Goal: Task Accomplishment & Management: Use online tool/utility

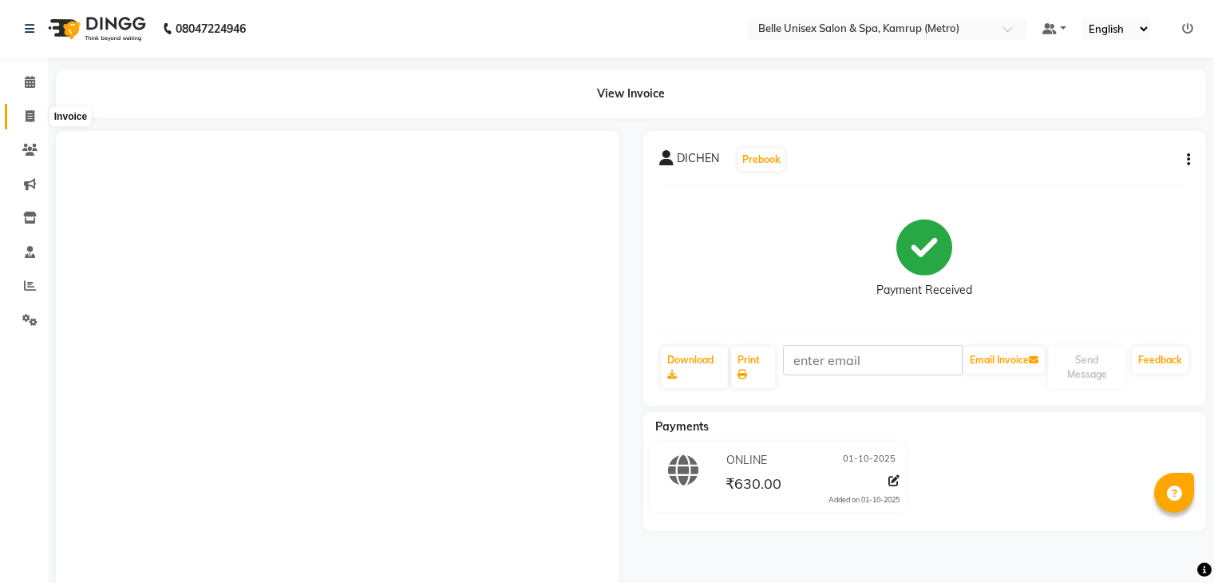
drag, startPoint x: 0, startPoint y: 0, endPoint x: 38, endPoint y: 119, distance: 124.7
click at [38, 119] on span at bounding box center [30, 117] width 28 height 18
select select "service"
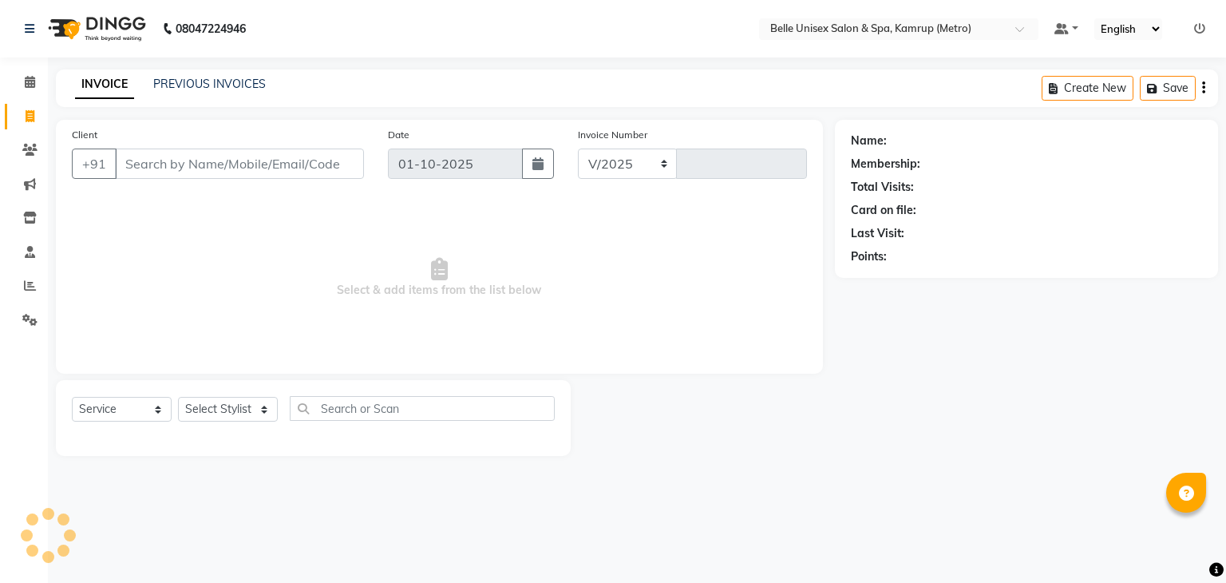
select select "7291"
type input "1319"
click at [262, 405] on select "Select Stylist ABBE Admin id [PERSON_NAME] ASEM COUNTER SALE [PERSON_NAME] [PER…" at bounding box center [228, 409] width 100 height 25
select select "88545"
click at [178, 398] on select "Select Stylist ABBE Admin id [PERSON_NAME] ASEM COUNTER SALE [PERSON_NAME] [PER…" at bounding box center [228, 409] width 100 height 25
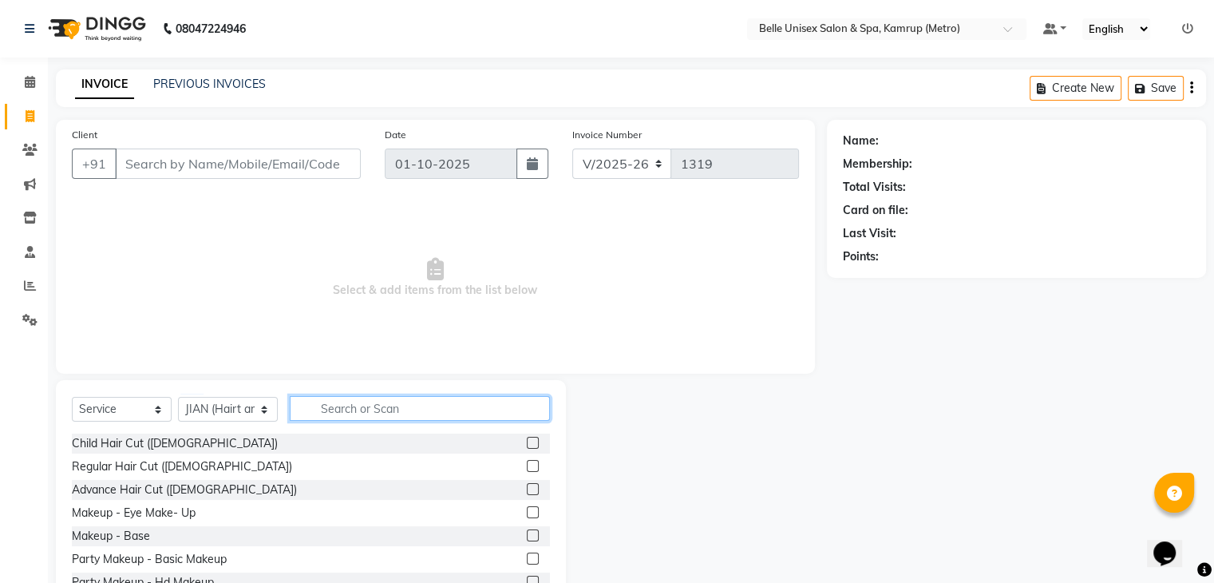
click at [374, 413] on input "text" at bounding box center [420, 408] width 260 height 25
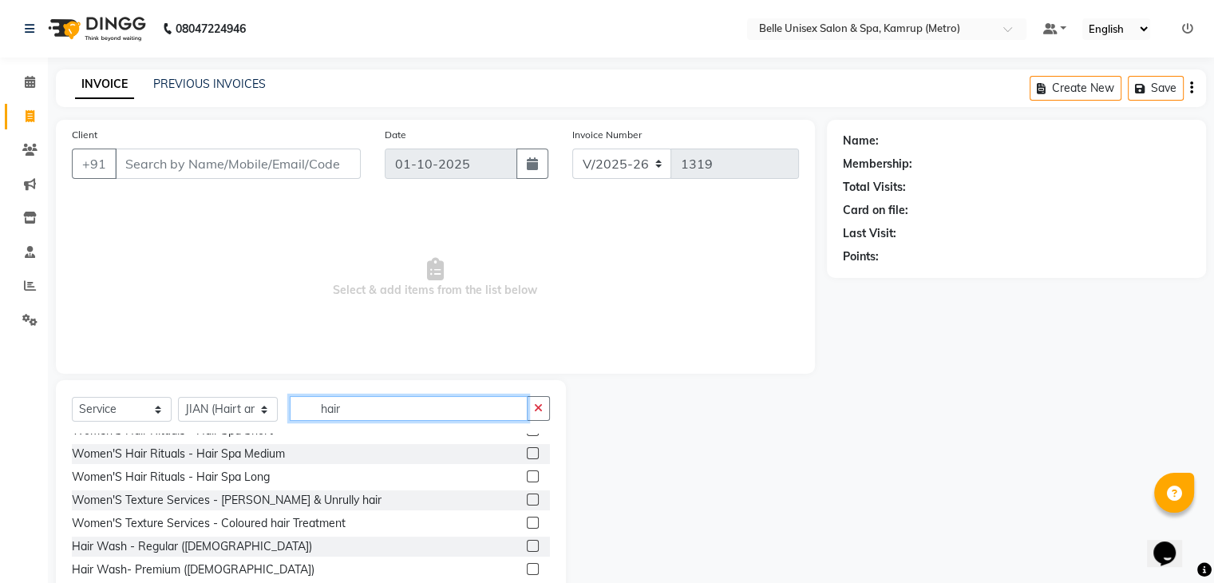
scroll to position [160, 0]
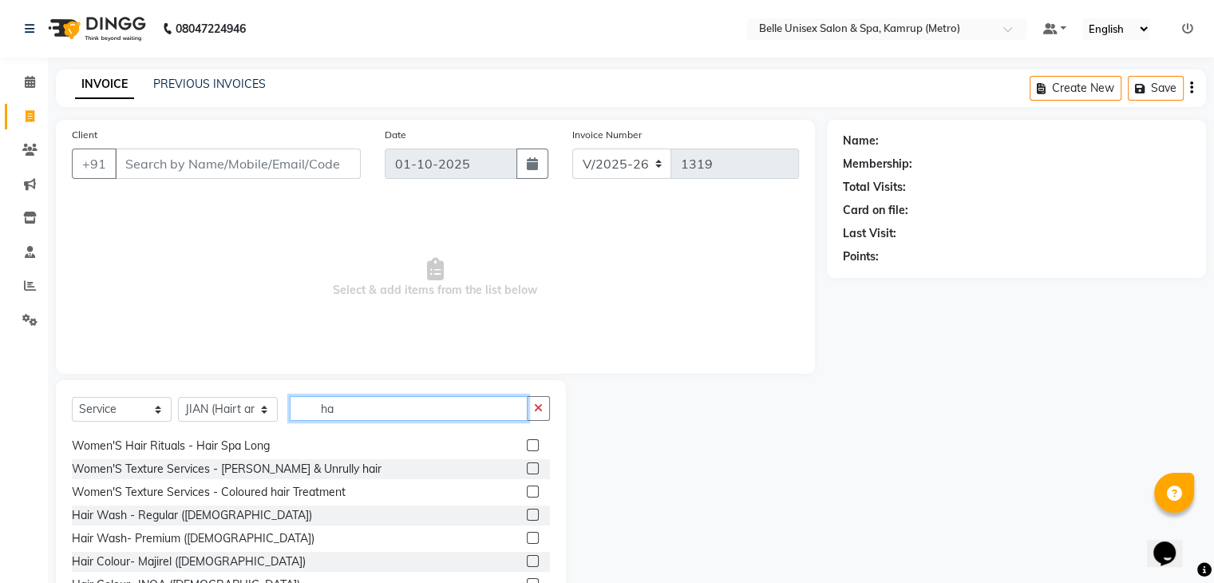
type input "h"
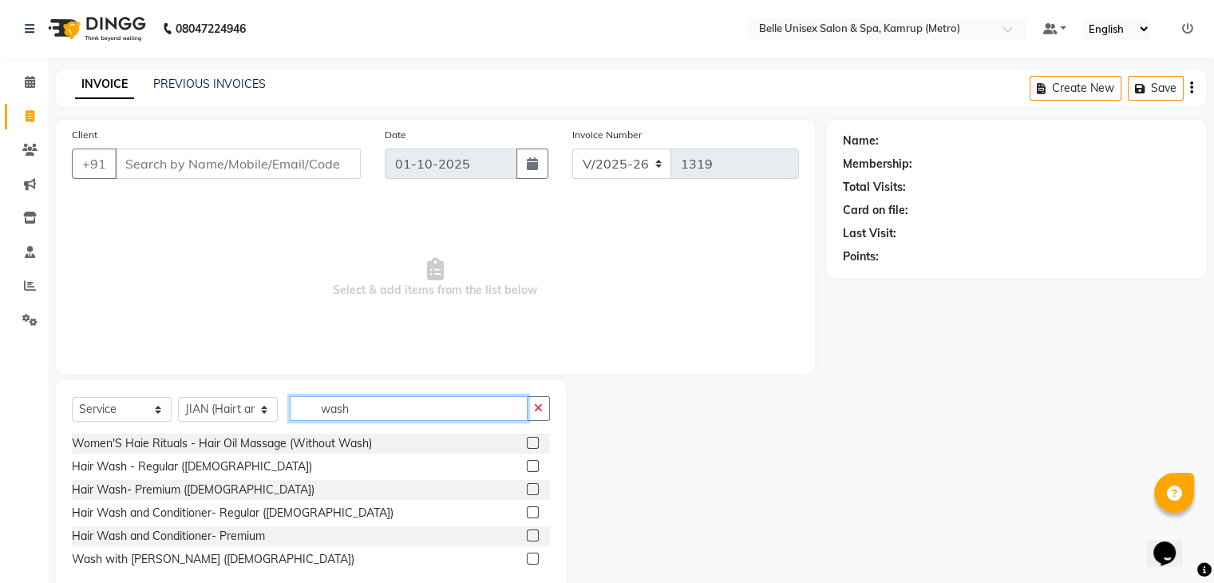
scroll to position [0, 0]
type input "wash"
click at [528, 509] on label at bounding box center [533, 512] width 12 height 12
click at [528, 509] on input "checkbox" at bounding box center [532, 513] width 10 height 10
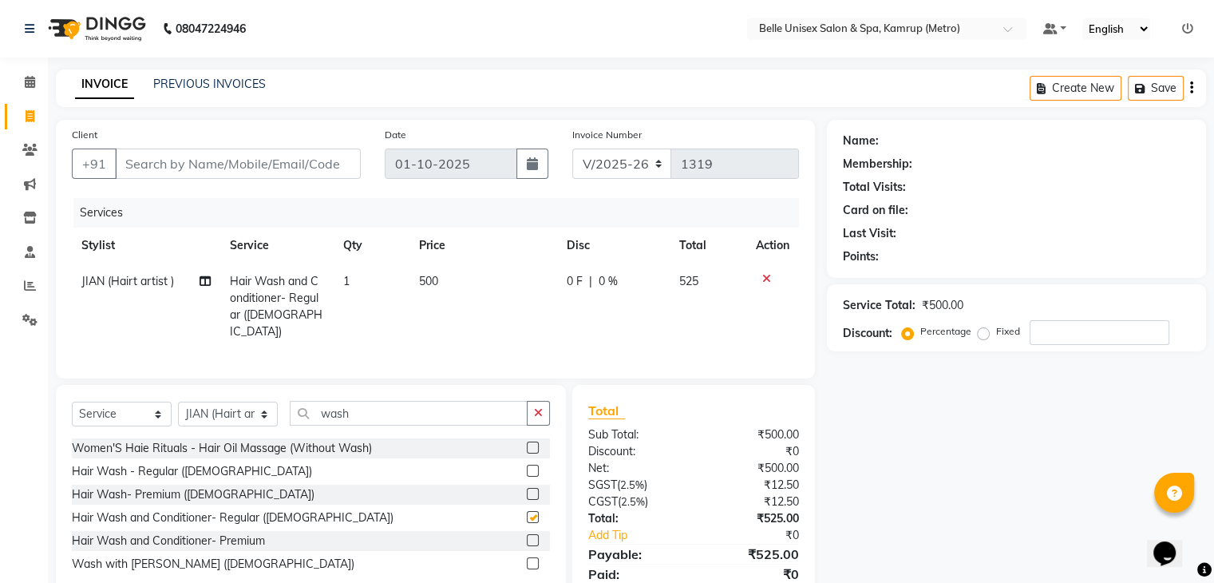
checkbox input "false"
click at [329, 160] on input "Client" at bounding box center [238, 163] width 246 height 30
type input "i"
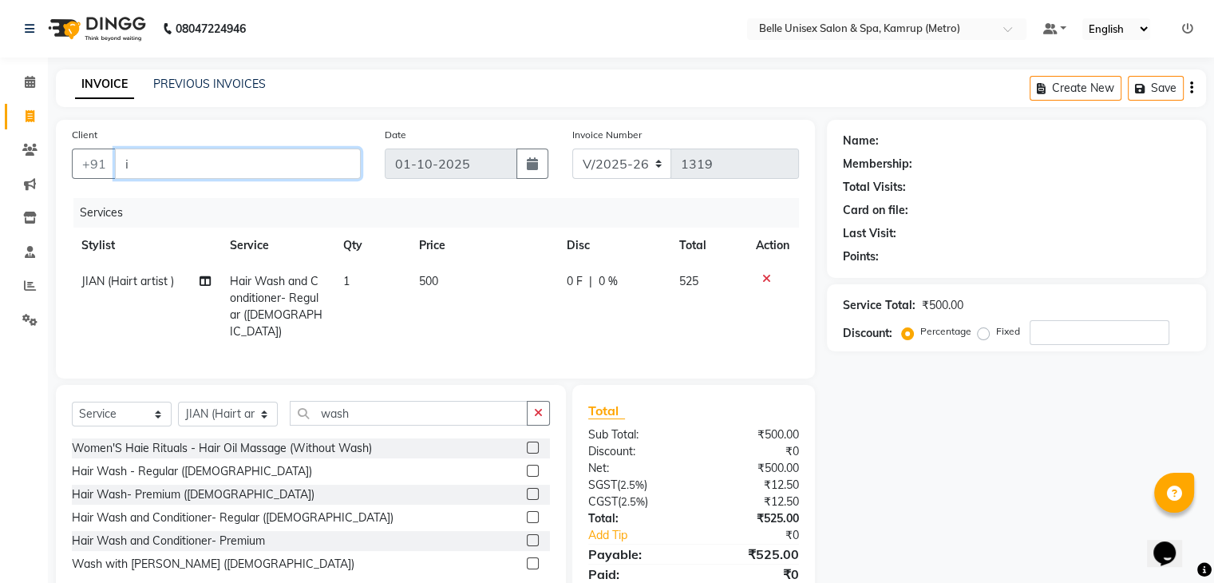
type input "0"
type input "84******58"
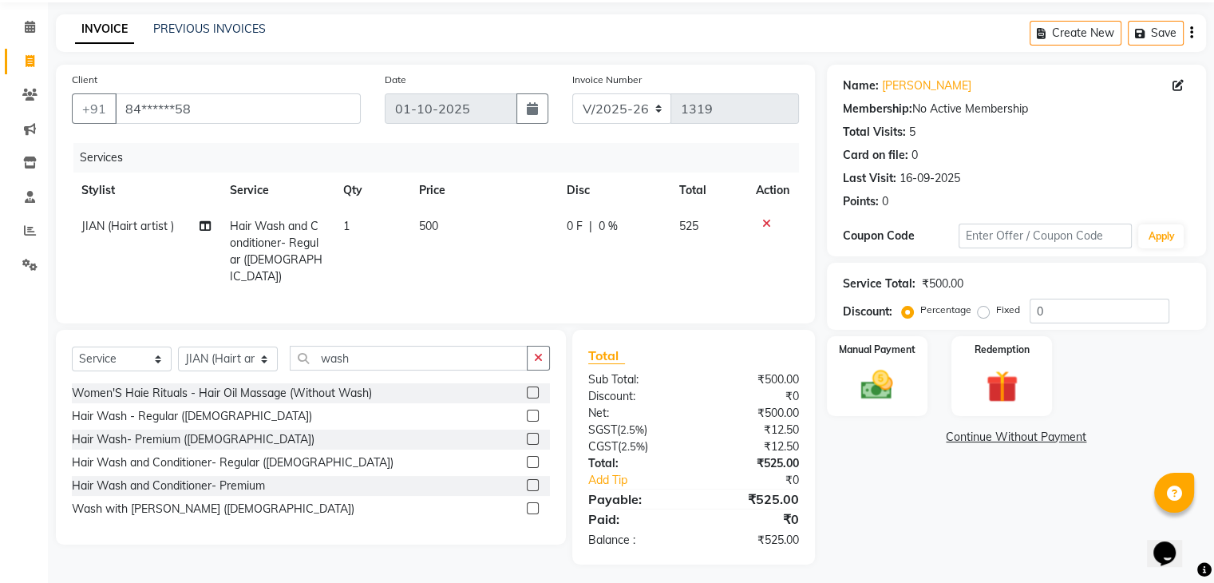
scroll to position [57, 0]
click at [862, 374] on img at bounding box center [876, 384] width 53 height 38
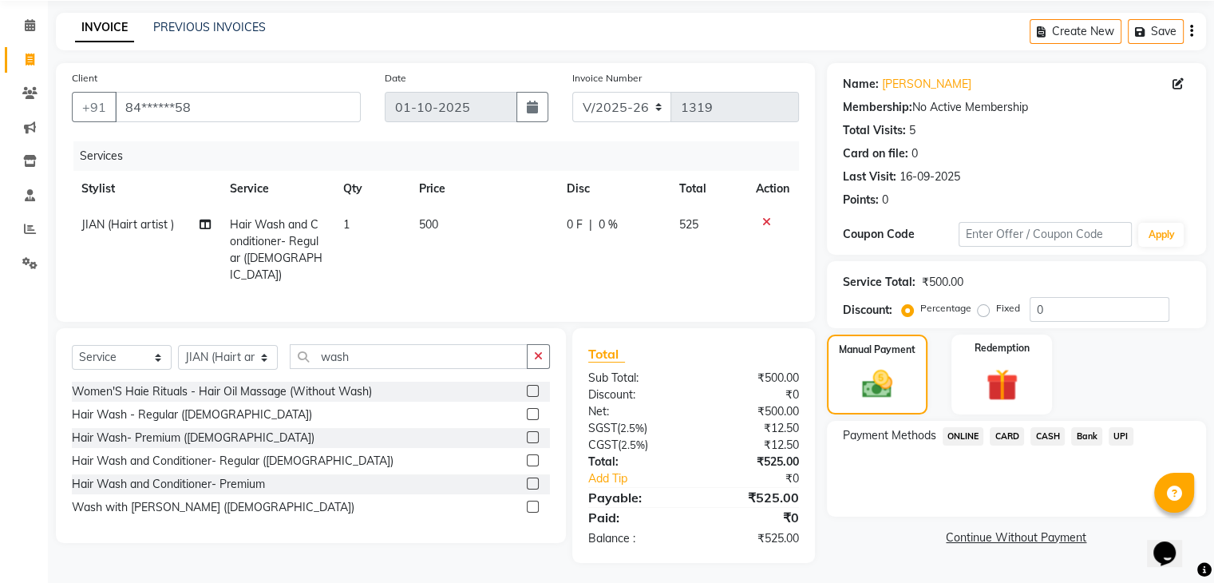
click at [1046, 437] on span "CASH" at bounding box center [1048, 436] width 34 height 18
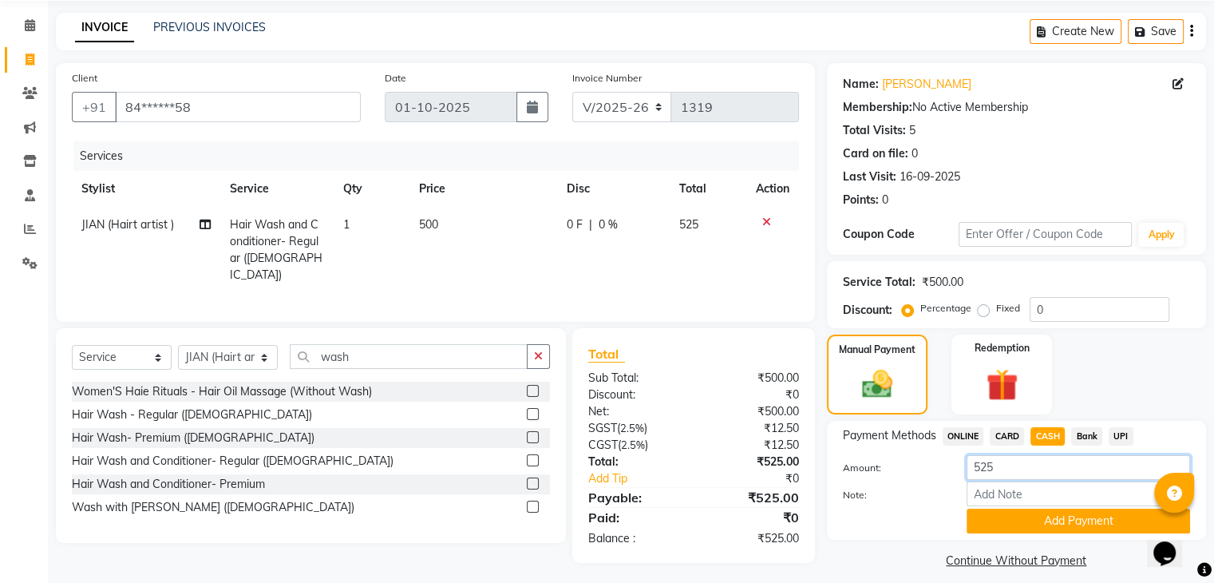
click at [1007, 469] on input "525" at bounding box center [1079, 467] width 224 height 25
type input "500"
click at [1070, 519] on button "Add Payment" at bounding box center [1079, 520] width 224 height 25
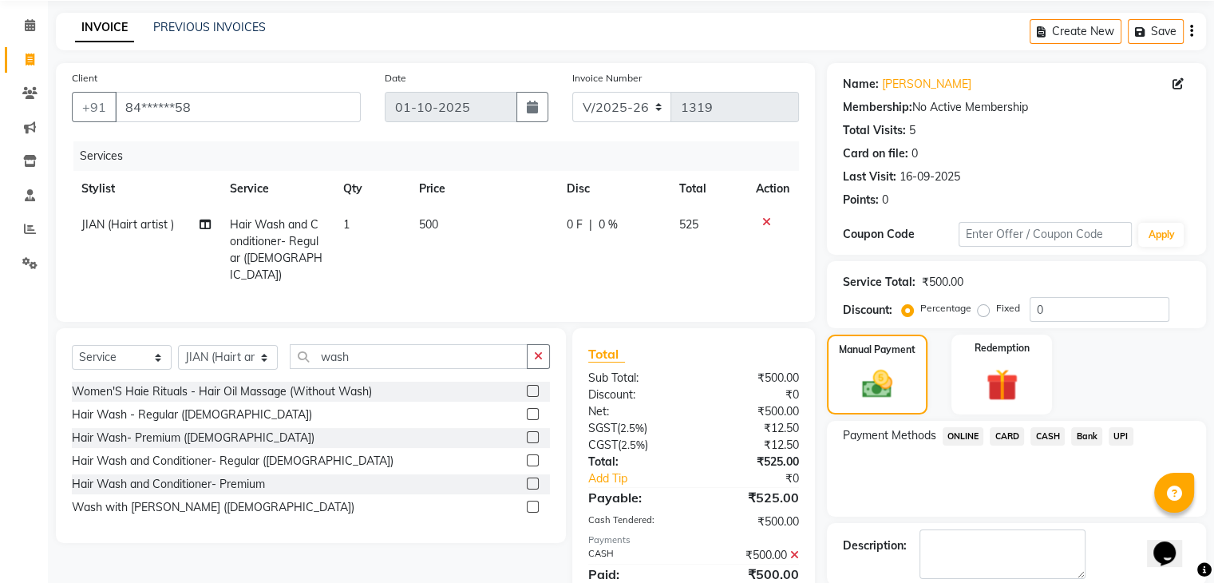
click at [968, 433] on span "ONLINE" at bounding box center [964, 436] width 42 height 18
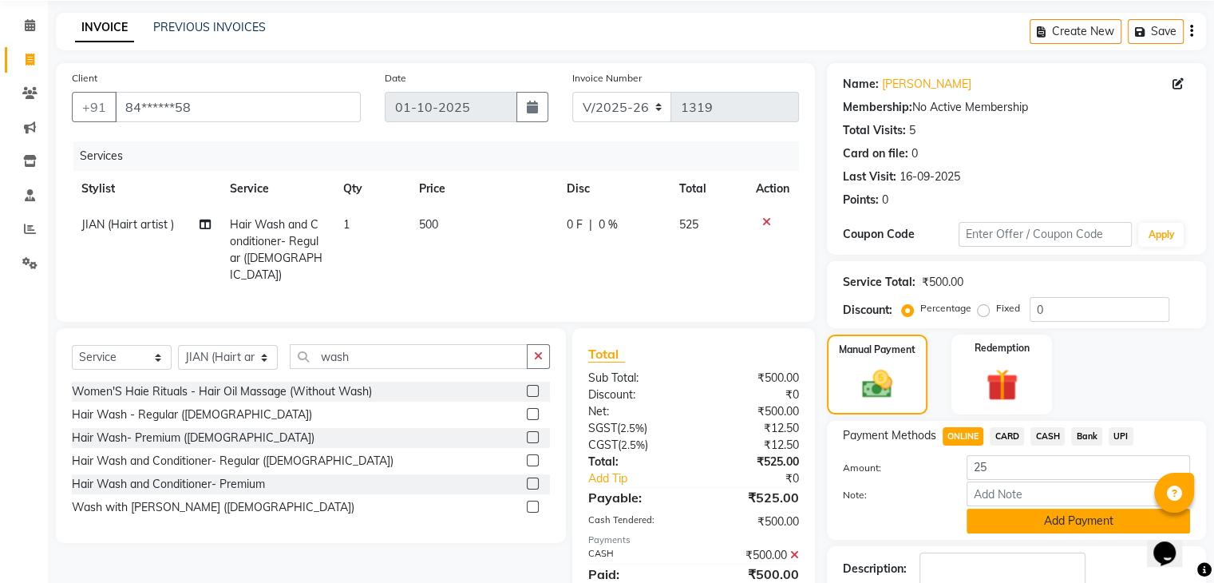
click at [1053, 520] on button "Add Payment" at bounding box center [1079, 520] width 224 height 25
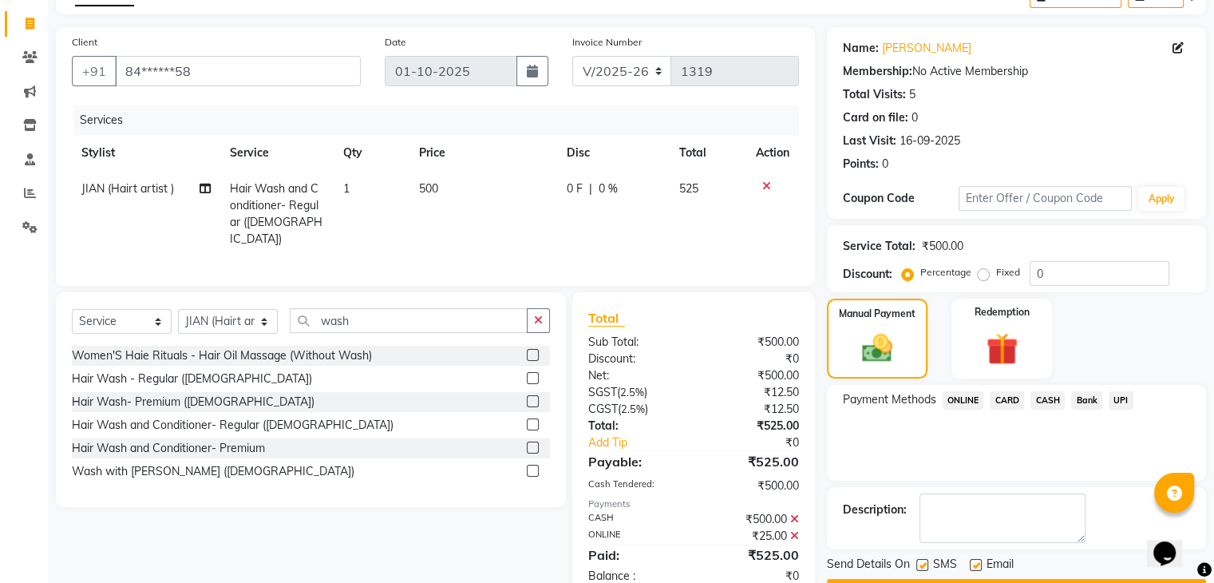
scroll to position [136, 0]
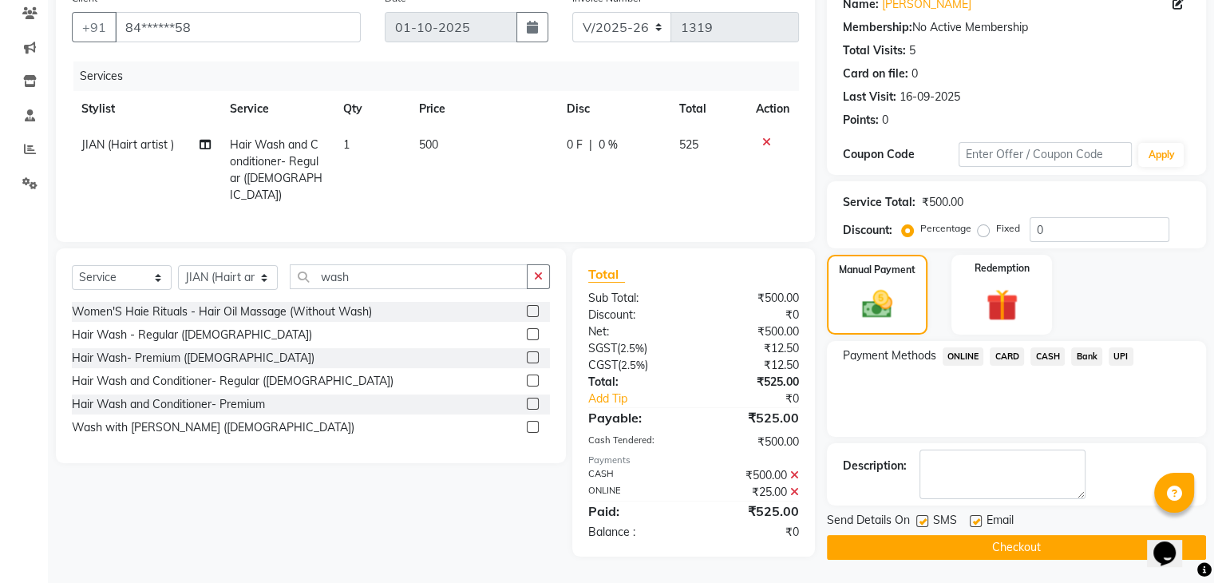
click at [960, 542] on button "Checkout" at bounding box center [1016, 547] width 379 height 25
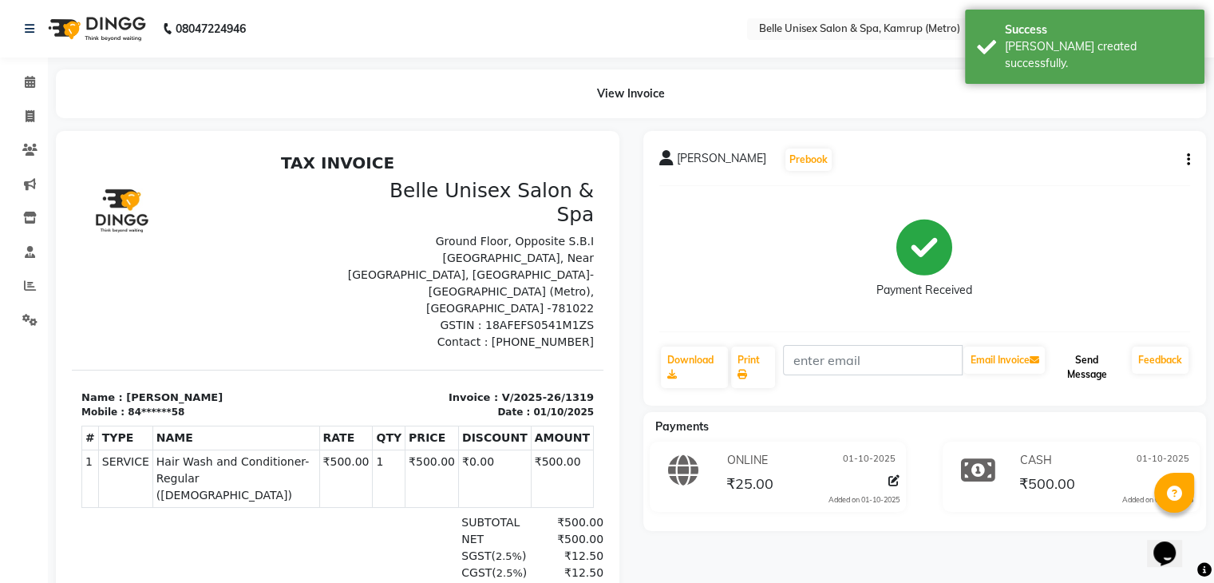
click at [1083, 365] on button "Send Message" at bounding box center [1086, 367] width 77 height 42
